Goal: Navigation & Orientation: Find specific page/section

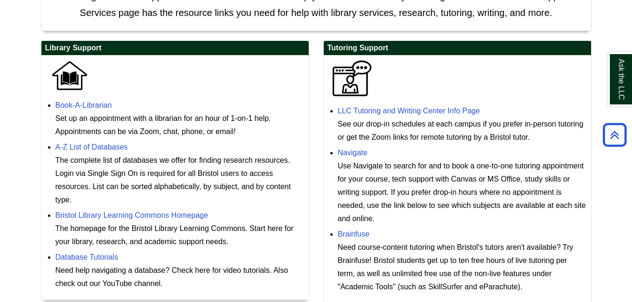
scroll to position [246, 0]
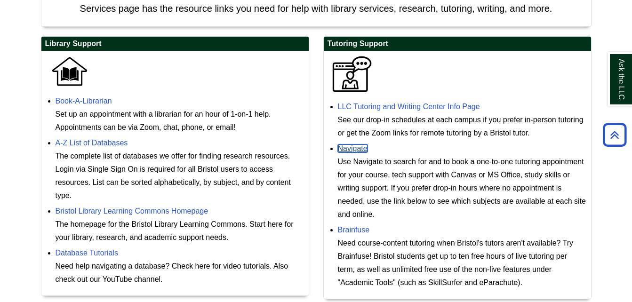
click at [347, 146] on link "Navigate" at bounding box center [353, 148] width 30 height 8
click at [457, 148] on div "Navigate Use Navigate to search for and to book a one-to-one tutoring appointme…" at bounding box center [462, 181] width 248 height 79
click at [360, 228] on link "Brainfuse" at bounding box center [354, 230] width 32 height 8
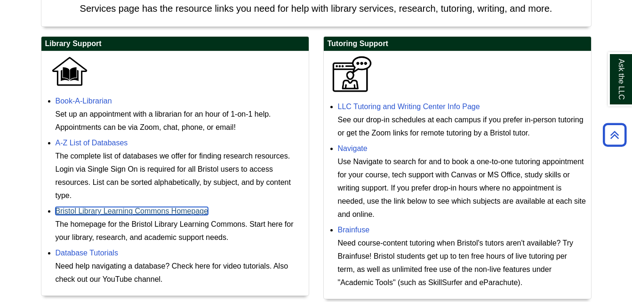
click at [157, 211] on link "Bristol Library Learning Commons Homepage" at bounding box center [132, 211] width 153 height 8
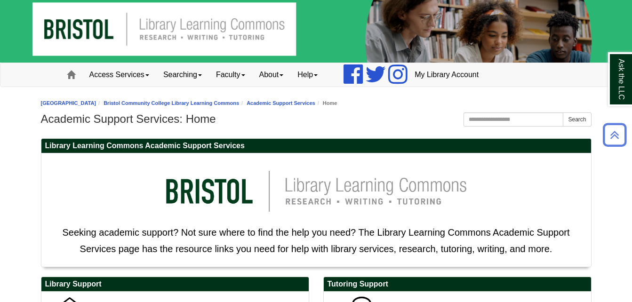
scroll to position [4, 0]
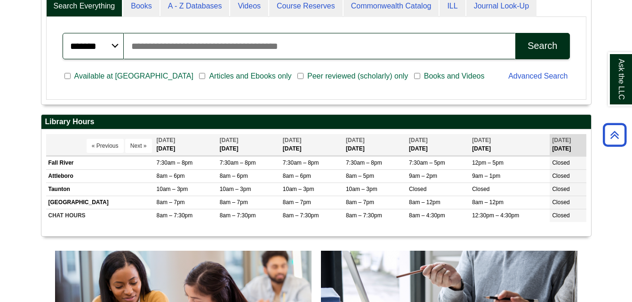
scroll to position [240, 0]
